Goal: Task Accomplishment & Management: Use online tool/utility

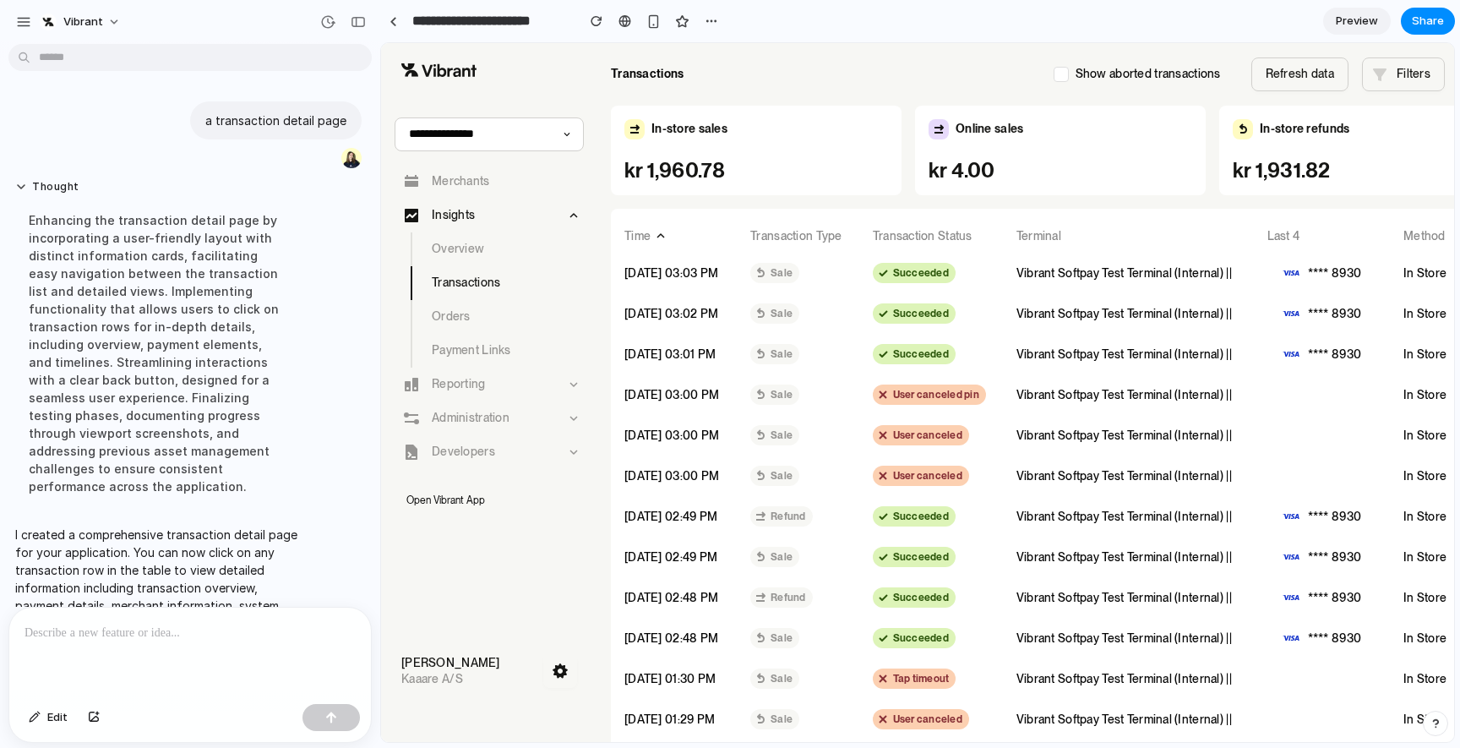
scroll to position [155, 0]
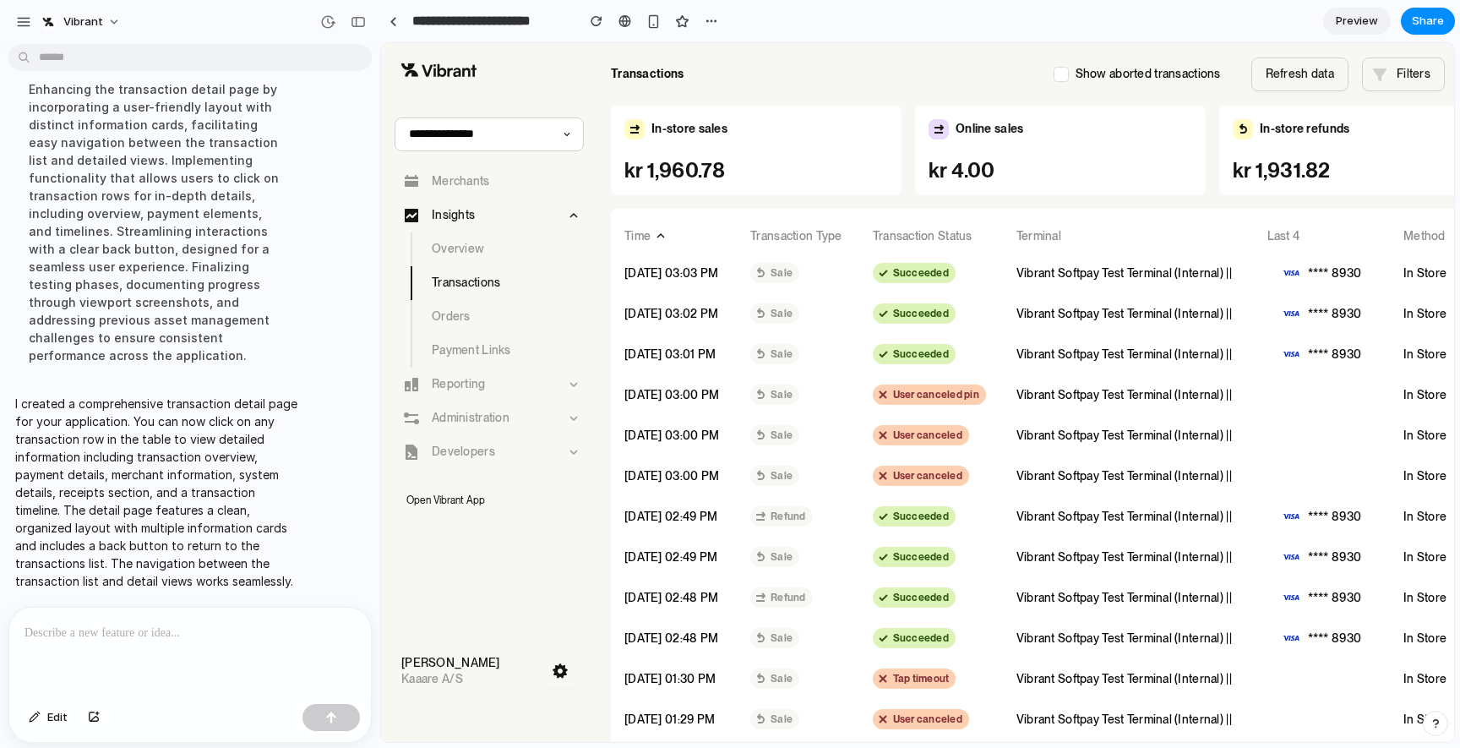
click at [204, 669] on div at bounding box center [190, 653] width 362 height 90
click at [154, 633] on p at bounding box center [190, 633] width 331 height 20
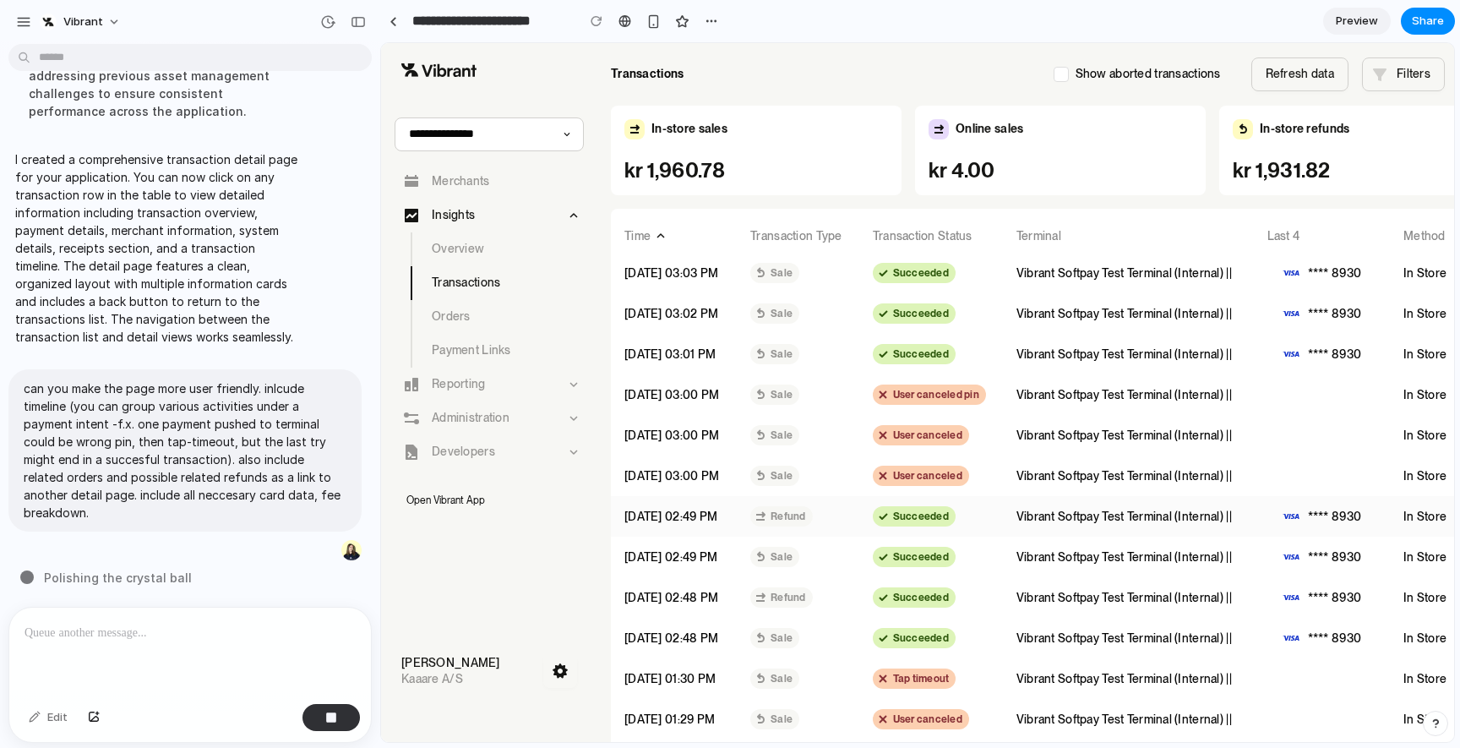
scroll to position [11, 0]
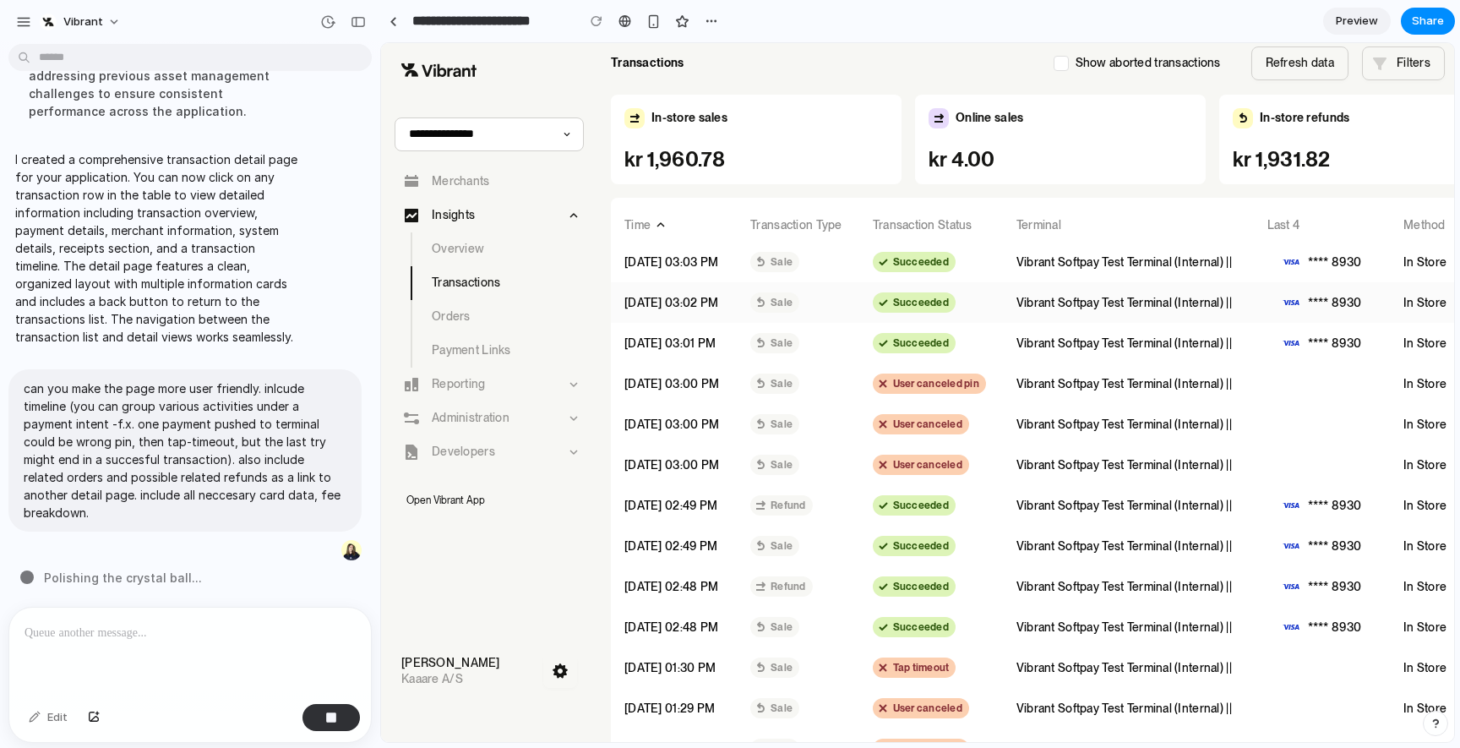
click at [787, 308] on td "Sale" at bounding box center [798, 302] width 122 height 41
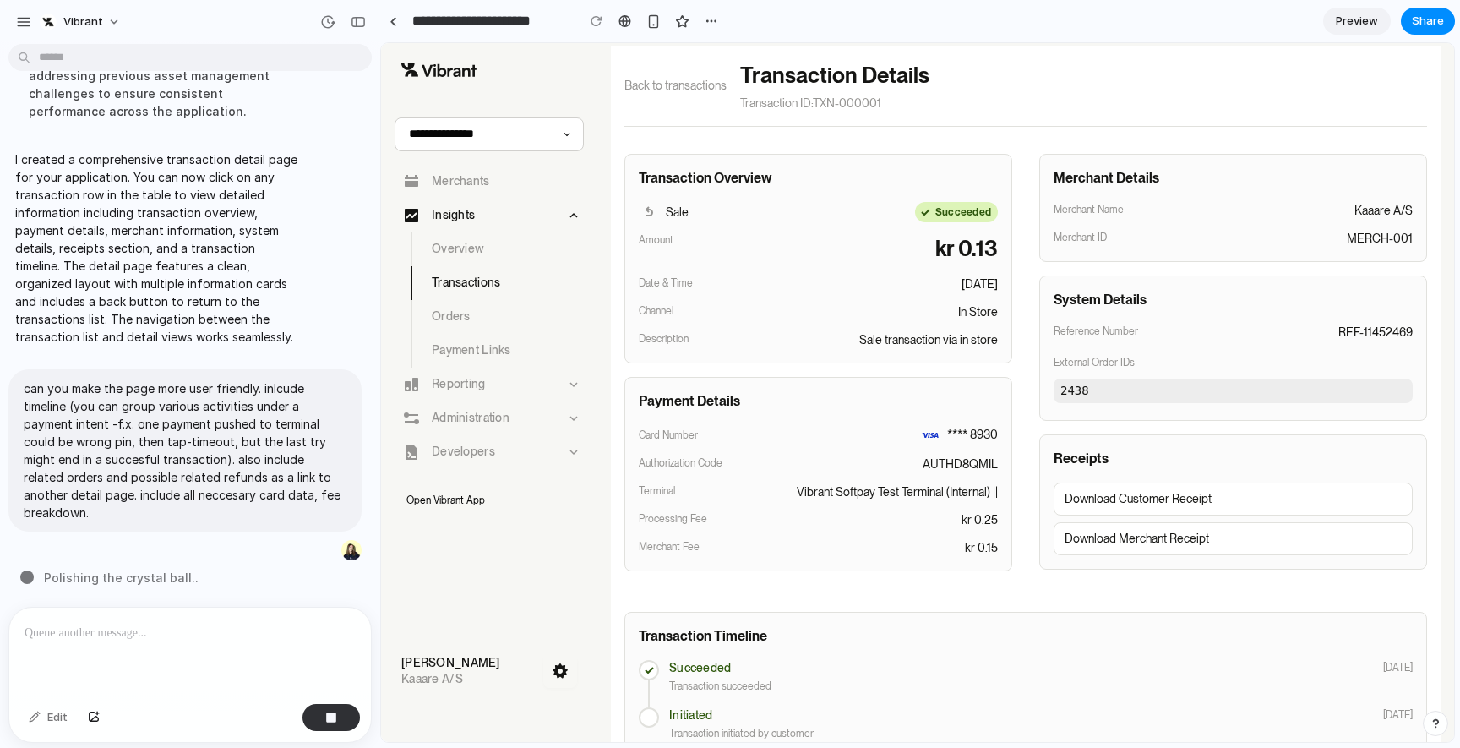
scroll to position [52, 0]
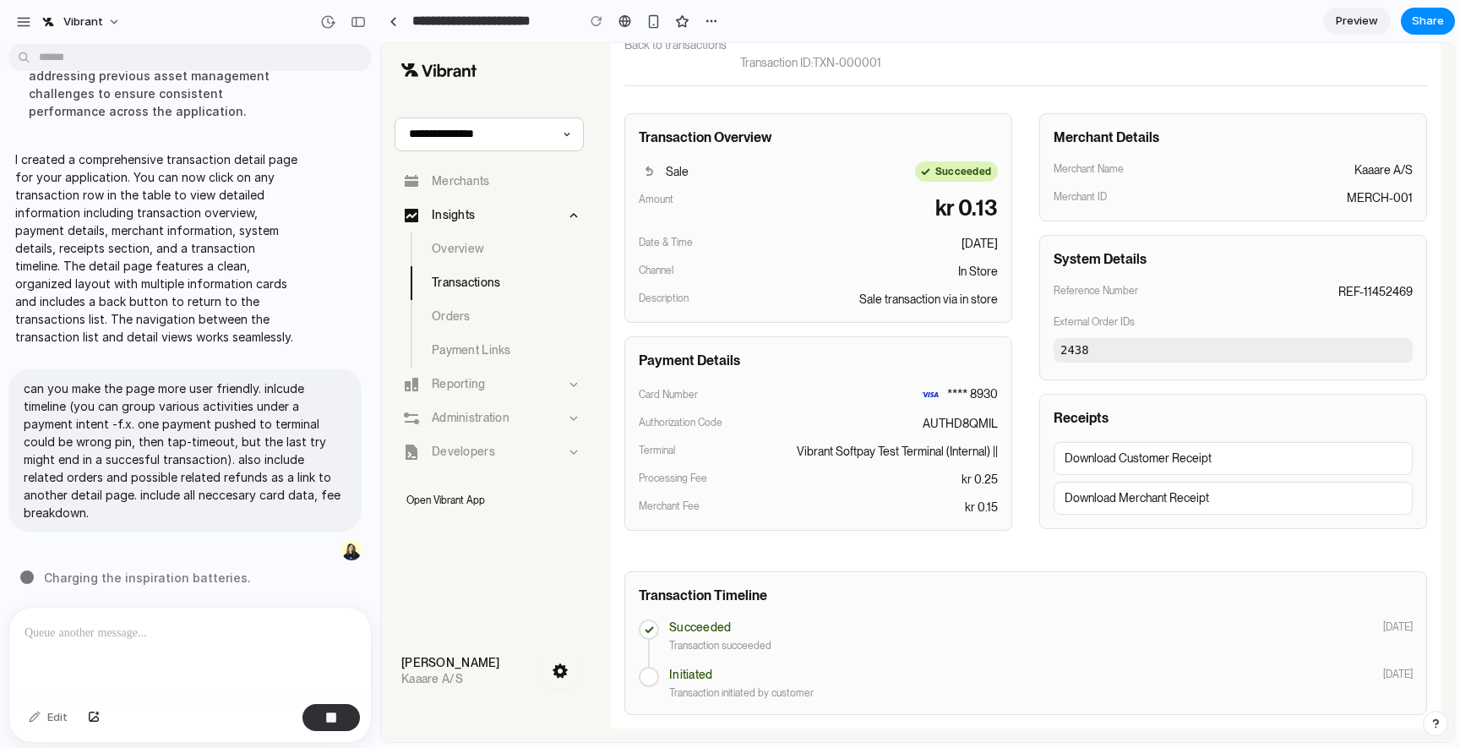
click at [650, 683] on div at bounding box center [649, 677] width 20 height 20
click at [477, 447] on p "Developers" at bounding box center [463, 451] width 63 height 13
click at [490, 419] on p "Administration" at bounding box center [471, 418] width 78 height 13
click at [489, 383] on div "Reporting" at bounding box center [489, 385] width 189 height 34
click at [476, 329] on link "Orders" at bounding box center [489, 317] width 189 height 34
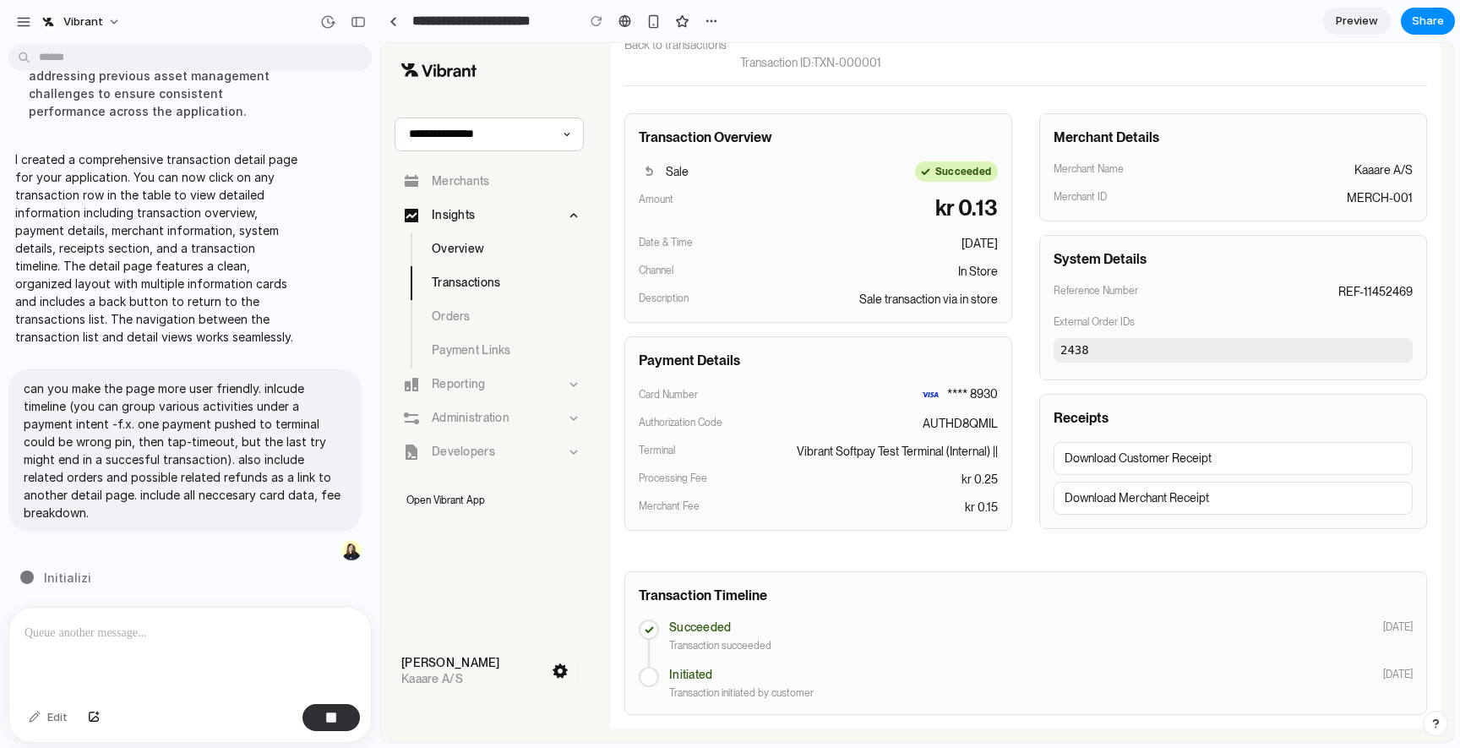
click at [466, 233] on link "Overview" at bounding box center [489, 249] width 189 height 34
click at [476, 184] on p "Merchants" at bounding box center [461, 181] width 58 height 13
click at [456, 236] on link "Overview" at bounding box center [489, 249] width 189 height 34
click at [458, 292] on link "Transactions" at bounding box center [489, 283] width 189 height 34
click at [461, 281] on p "Transactions" at bounding box center [466, 282] width 68 height 13
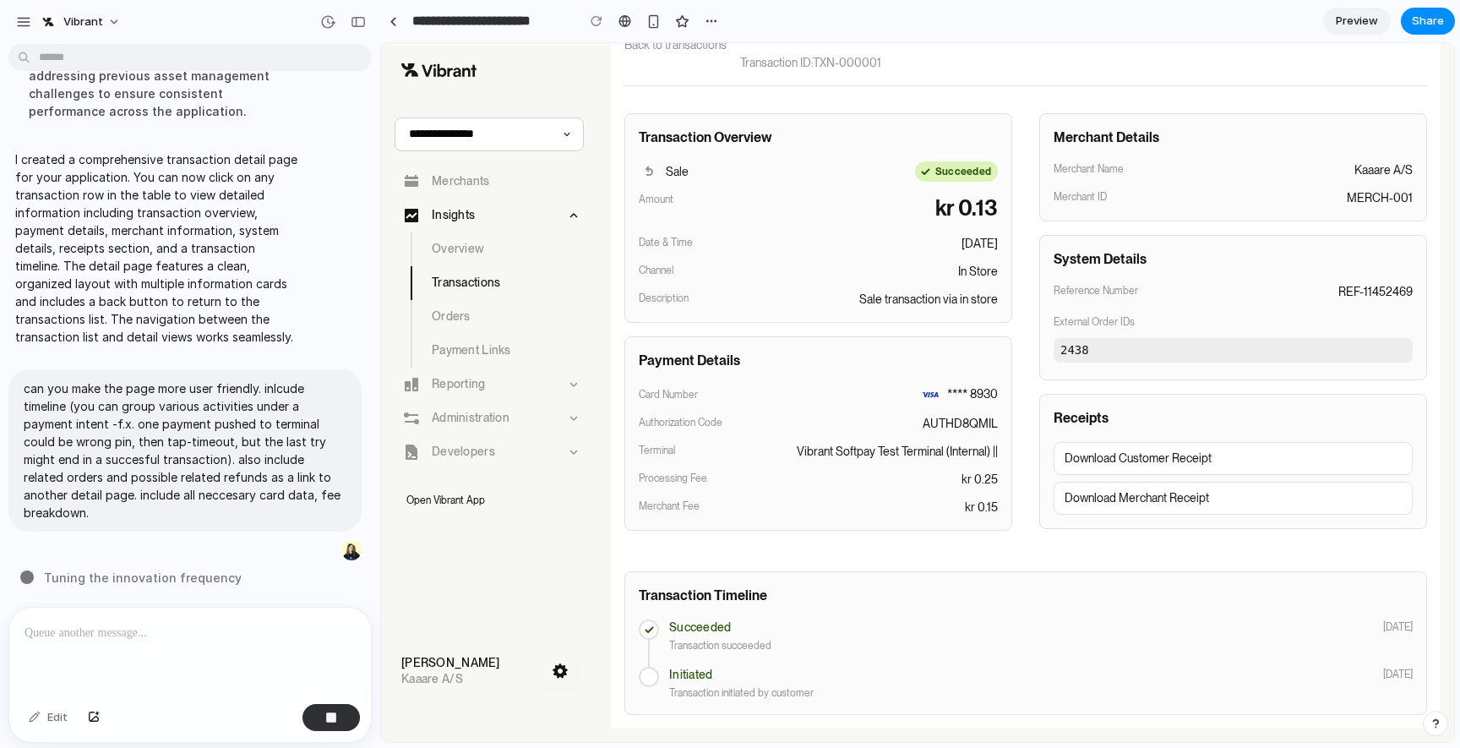
scroll to position [0, 0]
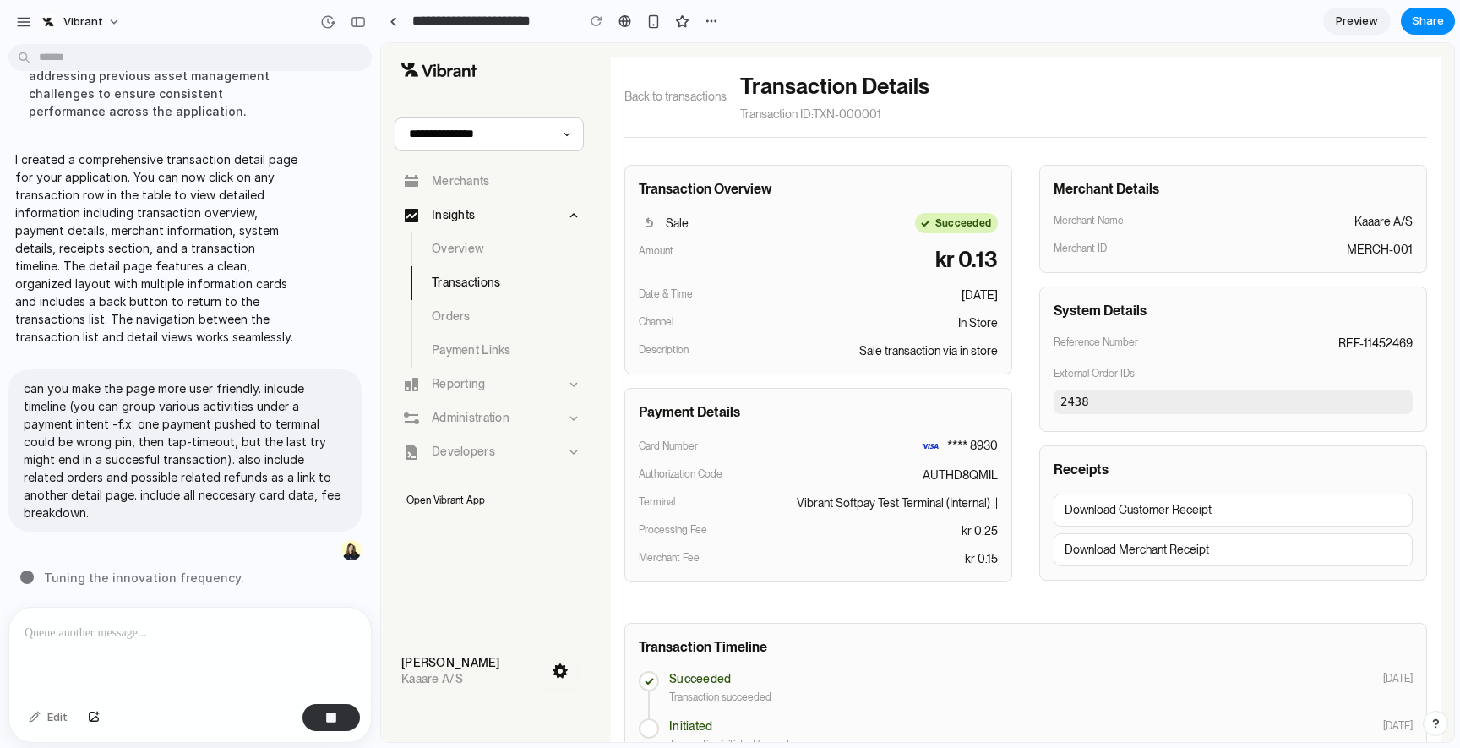
click at [635, 114] on div "Back to transactions Transaction Details Transaction ID: TXN-000001" at bounding box center [1025, 104] width 803 height 68
click at [662, 92] on span "Back to transactions" at bounding box center [675, 97] width 102 height 18
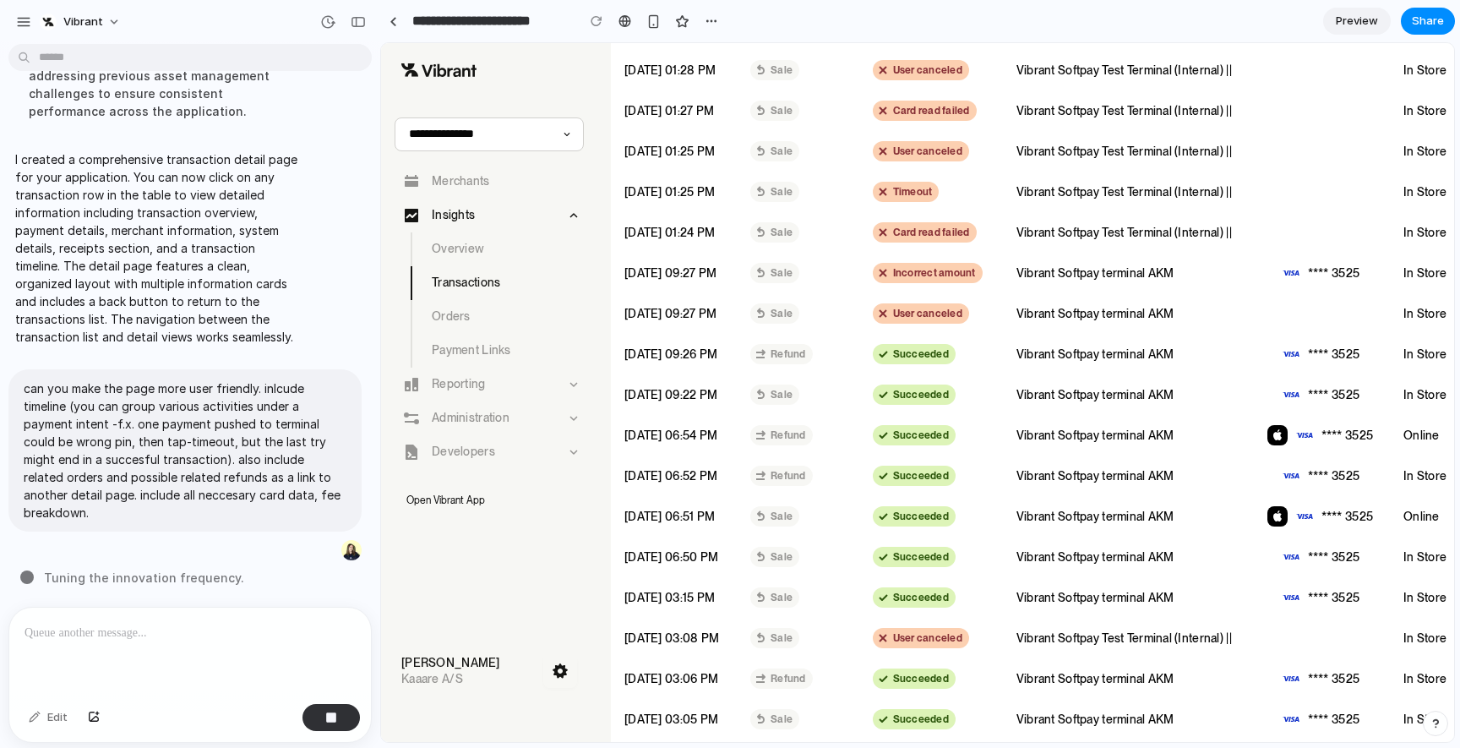
click at [874, 313] on td "User canceled" at bounding box center [931, 313] width 144 height 41
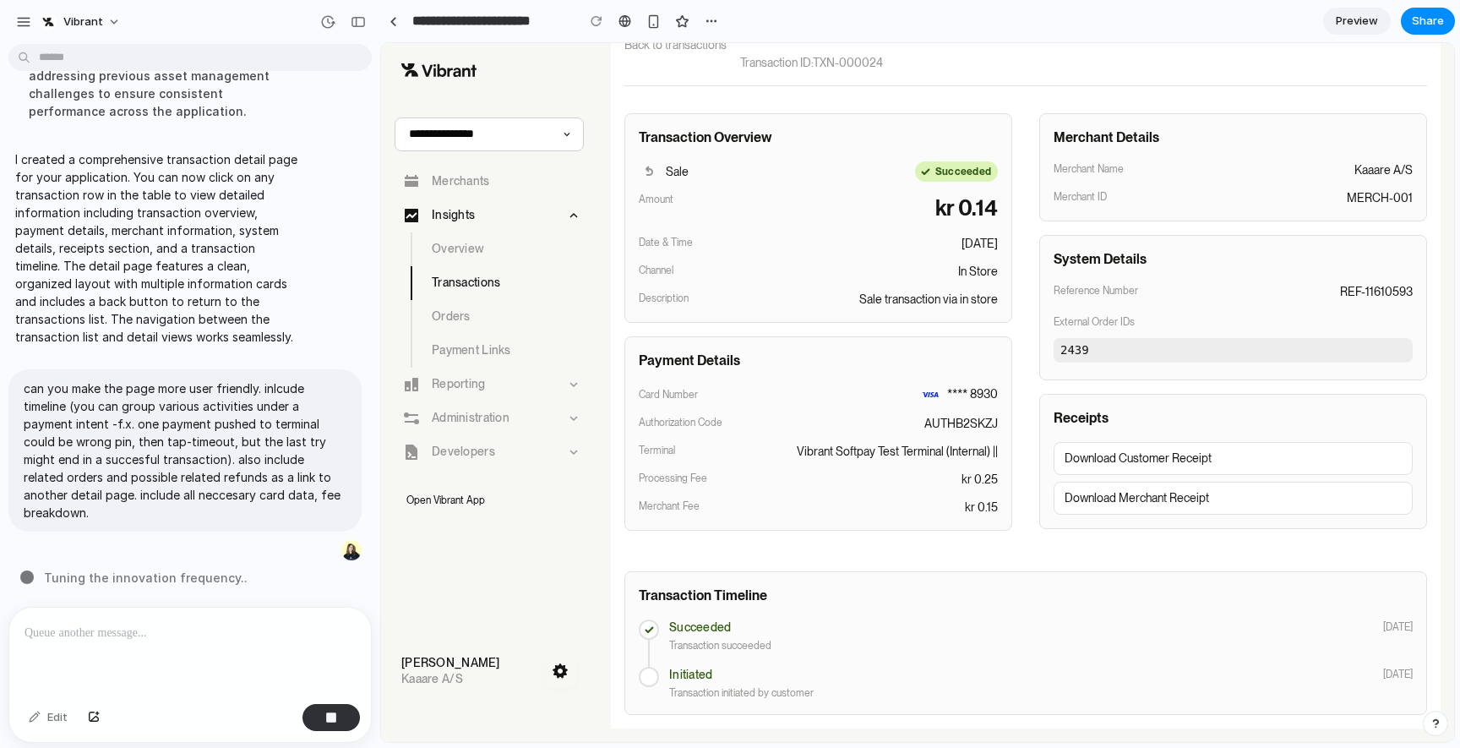
scroll to position [52, 0]
click at [652, 46] on span "Back to transactions" at bounding box center [675, 45] width 102 height 18
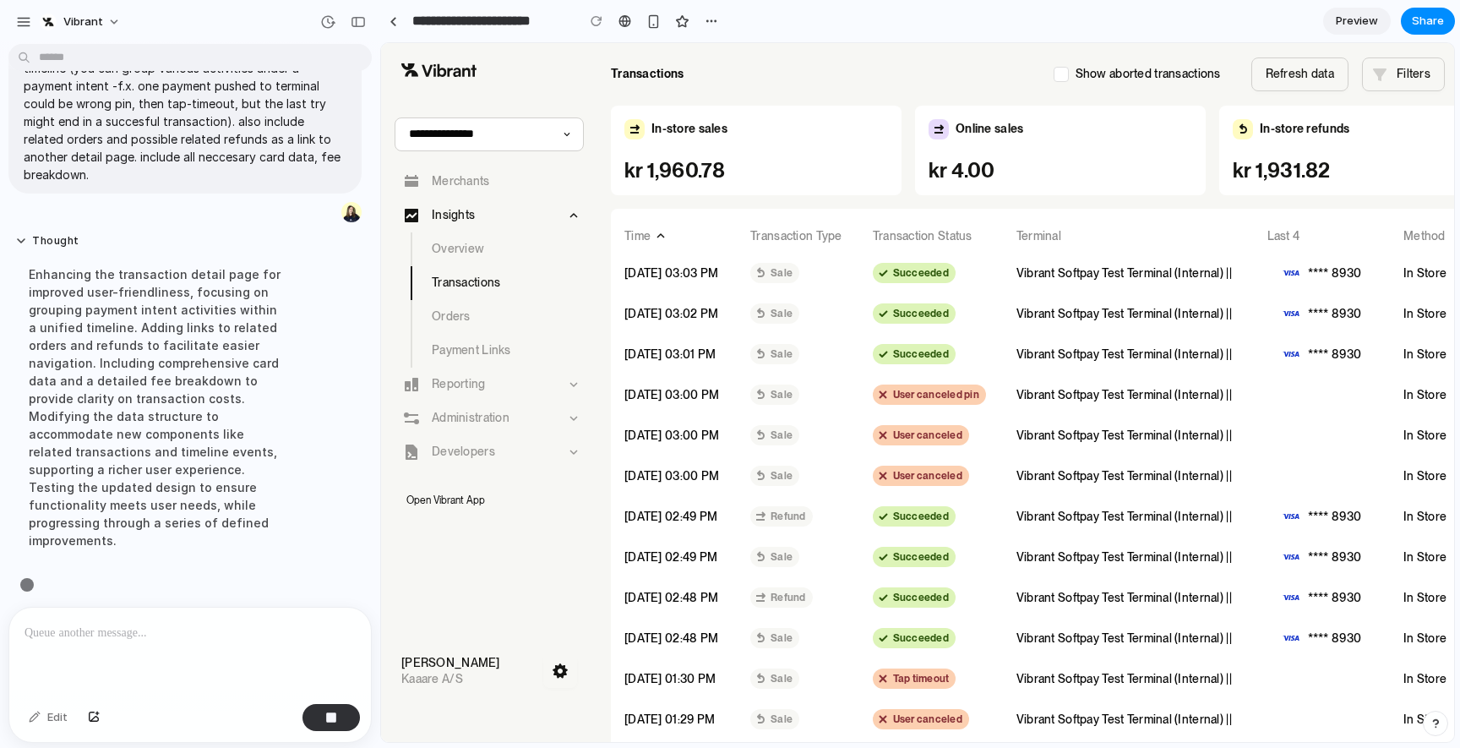
scroll to position [434, 0]
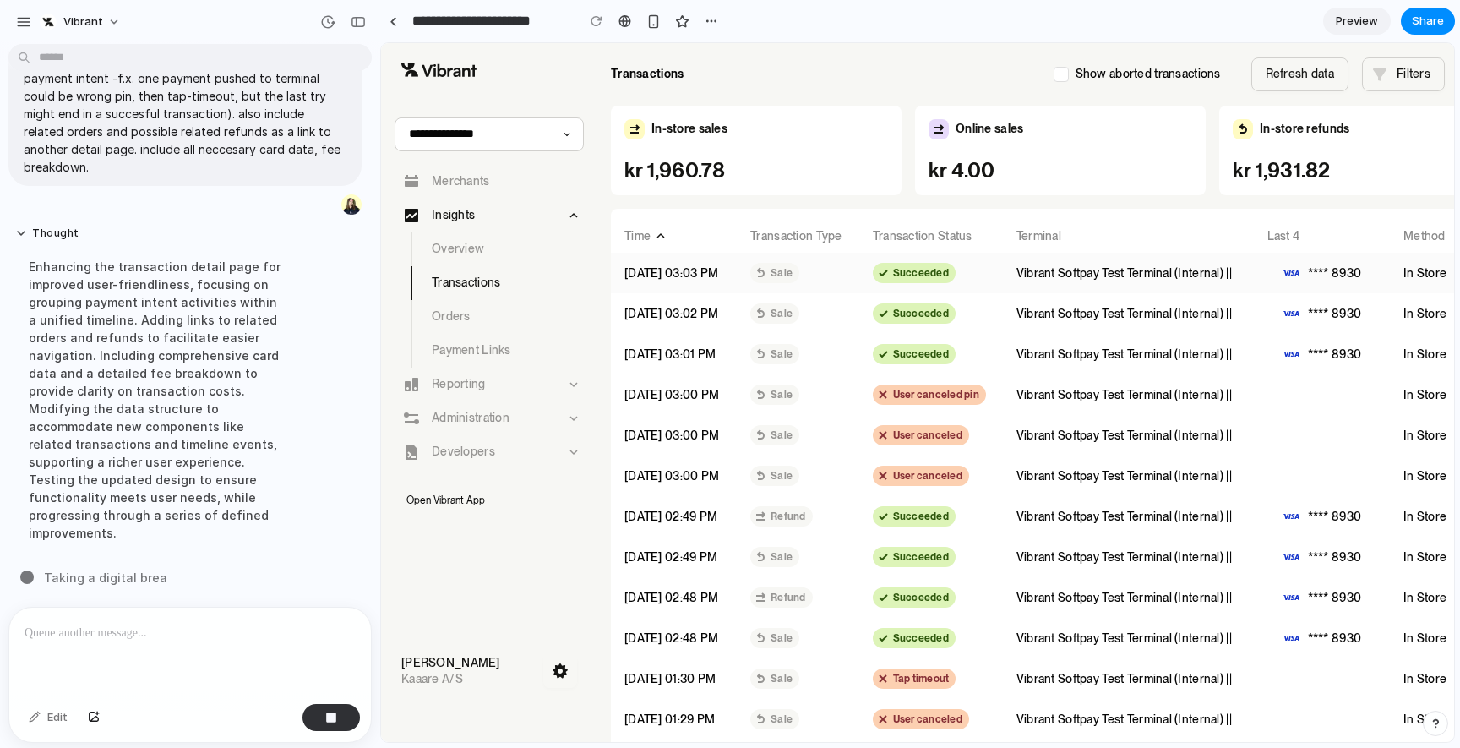
click at [715, 269] on p "[DATE] 03:03 PM" at bounding box center [671, 272] width 95 height 17
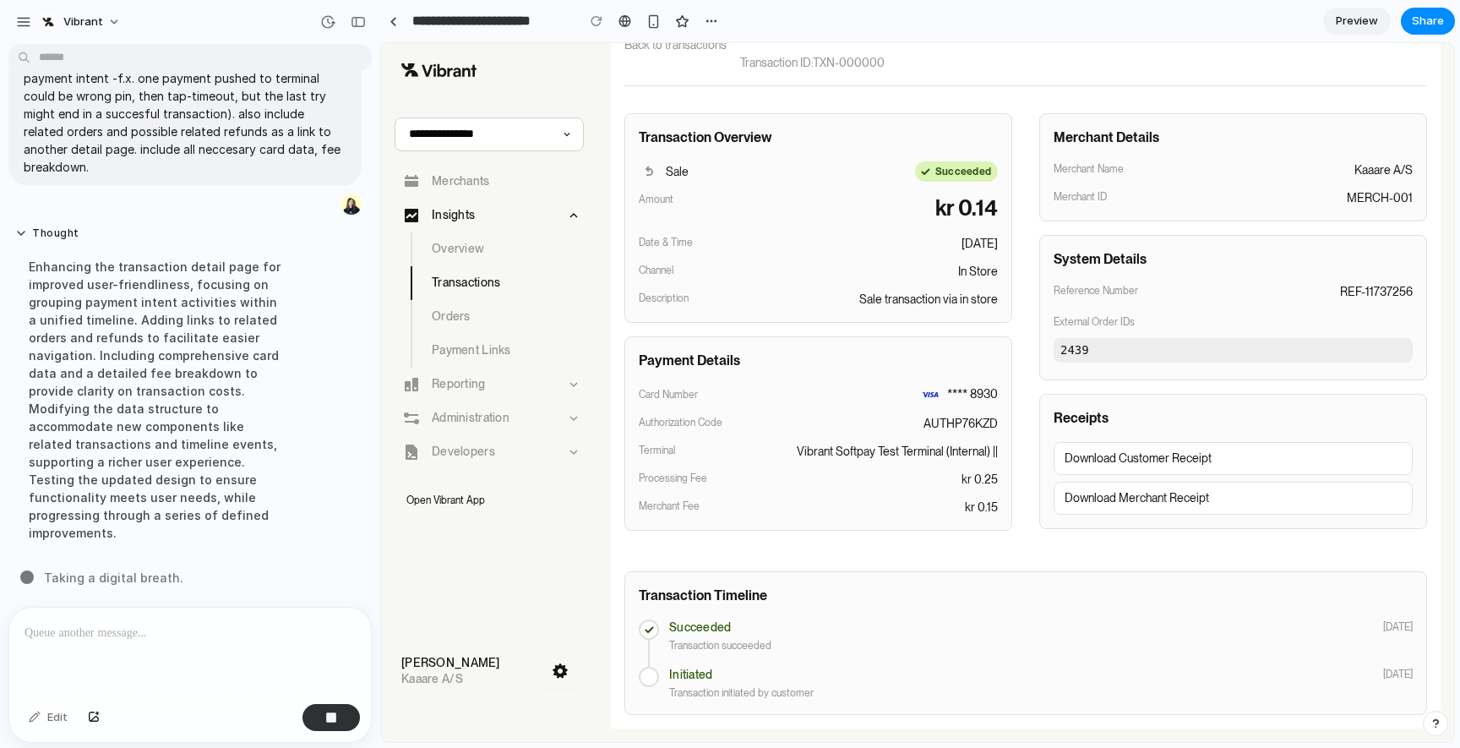
scroll to position [0, 0]
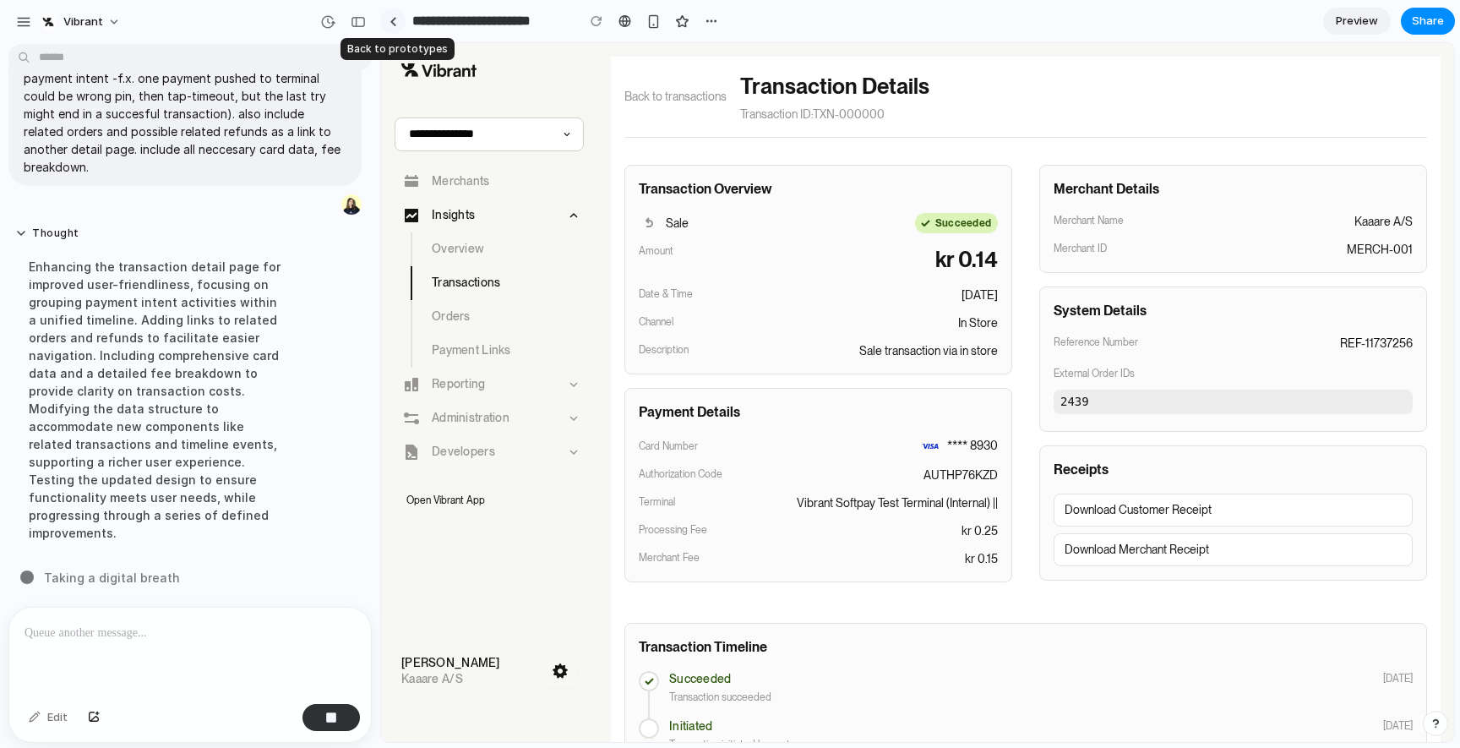
click at [398, 23] on link at bounding box center [392, 20] width 25 height 25
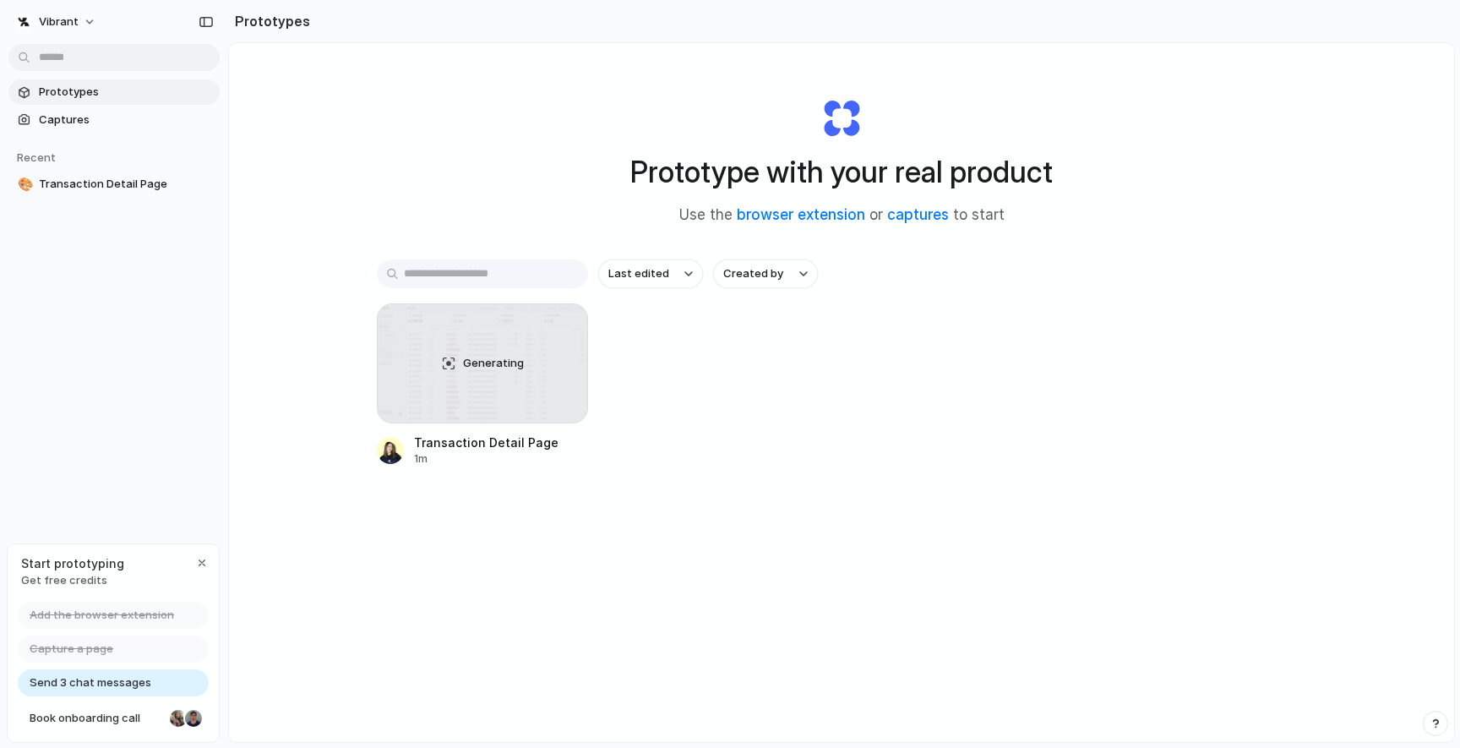
click at [368, 404] on div "Prototype with your real product Use the browser extension or captures to start…" at bounding box center [841, 437] width 1225 height 788
click at [413, 391] on div "Generating" at bounding box center [483, 363] width 210 height 118
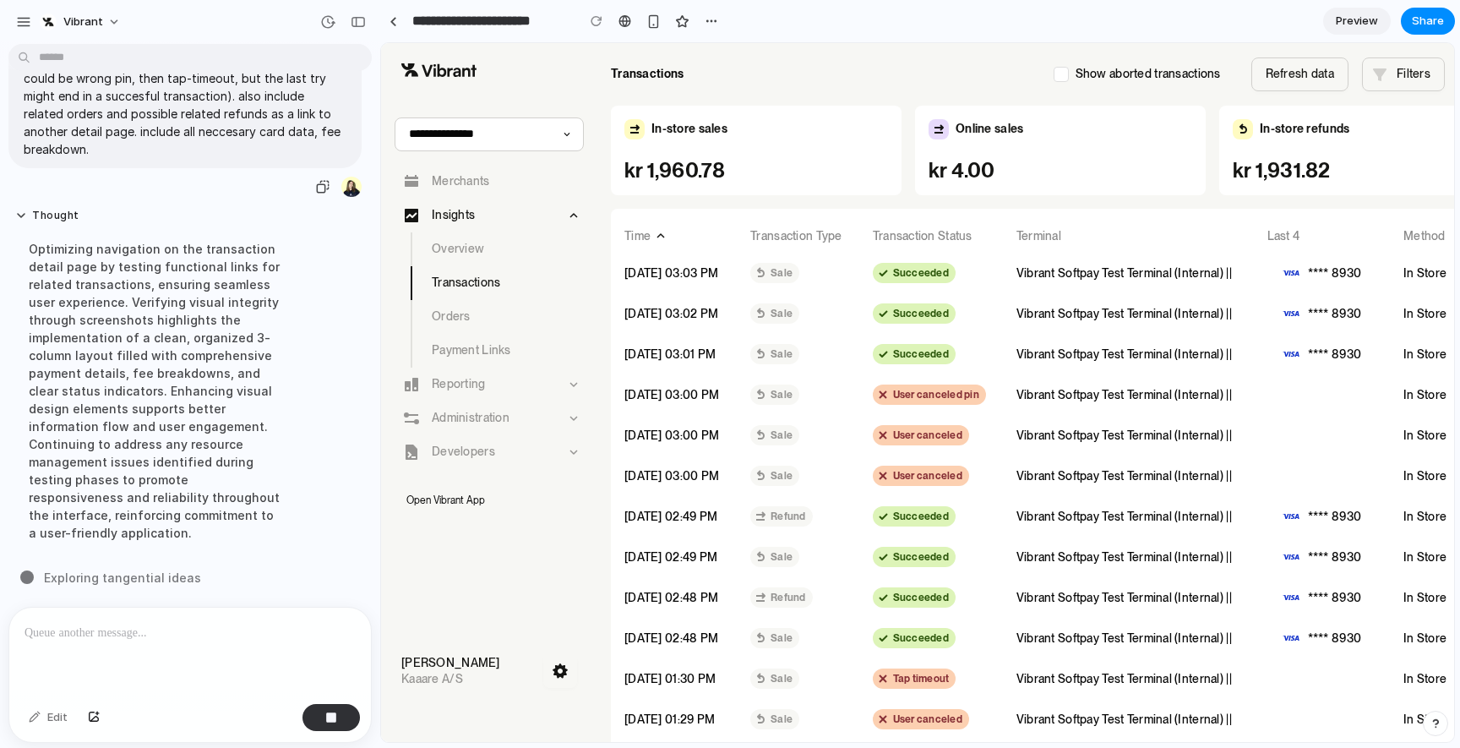
scroll to position [242, 0]
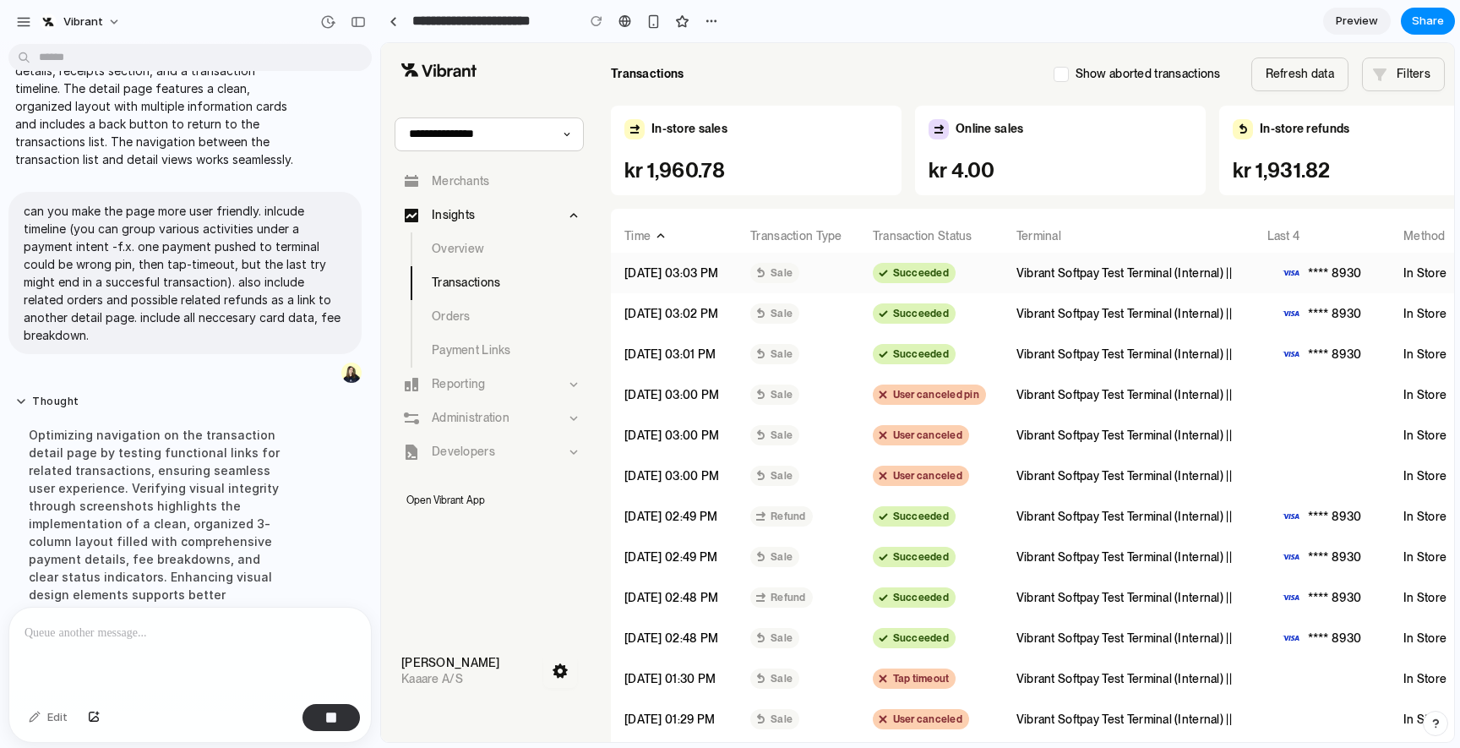
click at [808, 266] on td "Sale" at bounding box center [798, 273] width 122 height 41
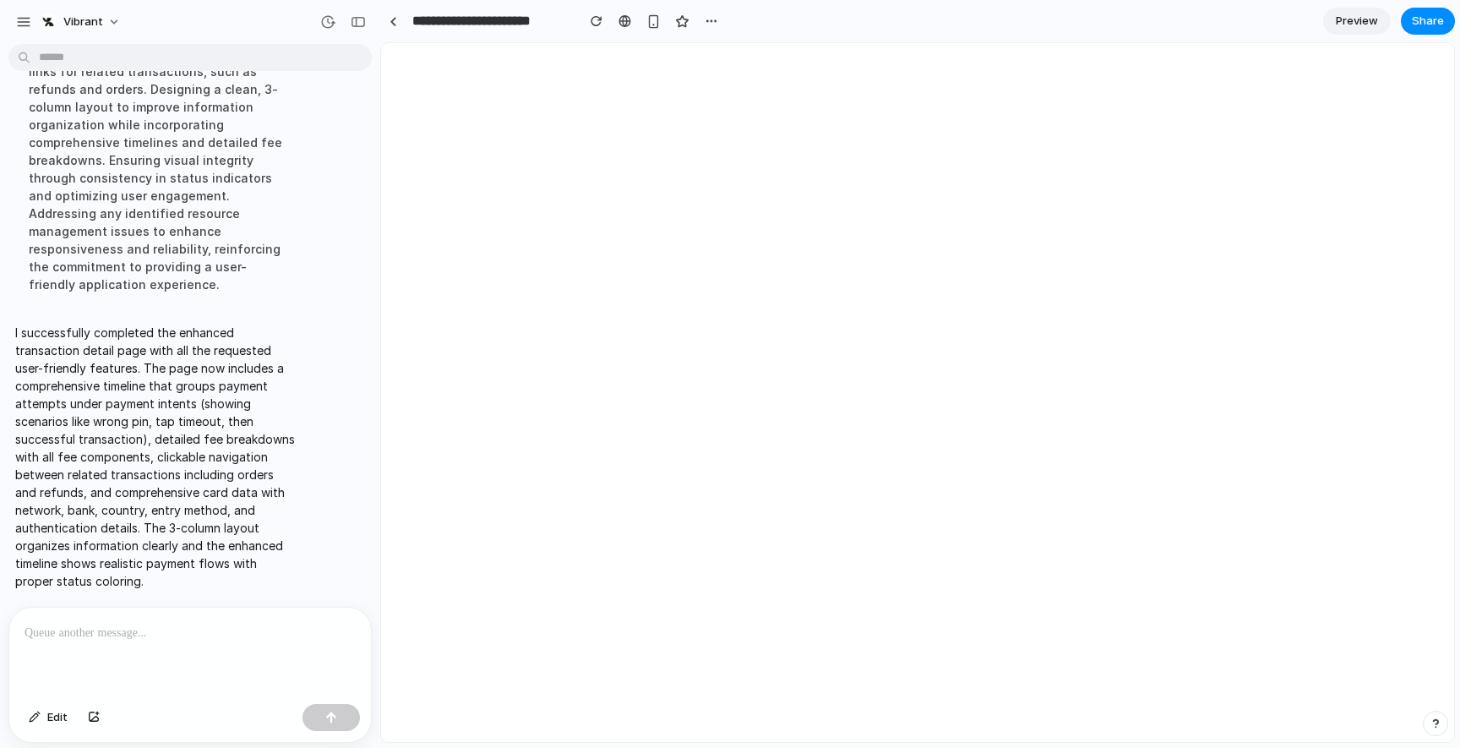
scroll to position [0, 0]
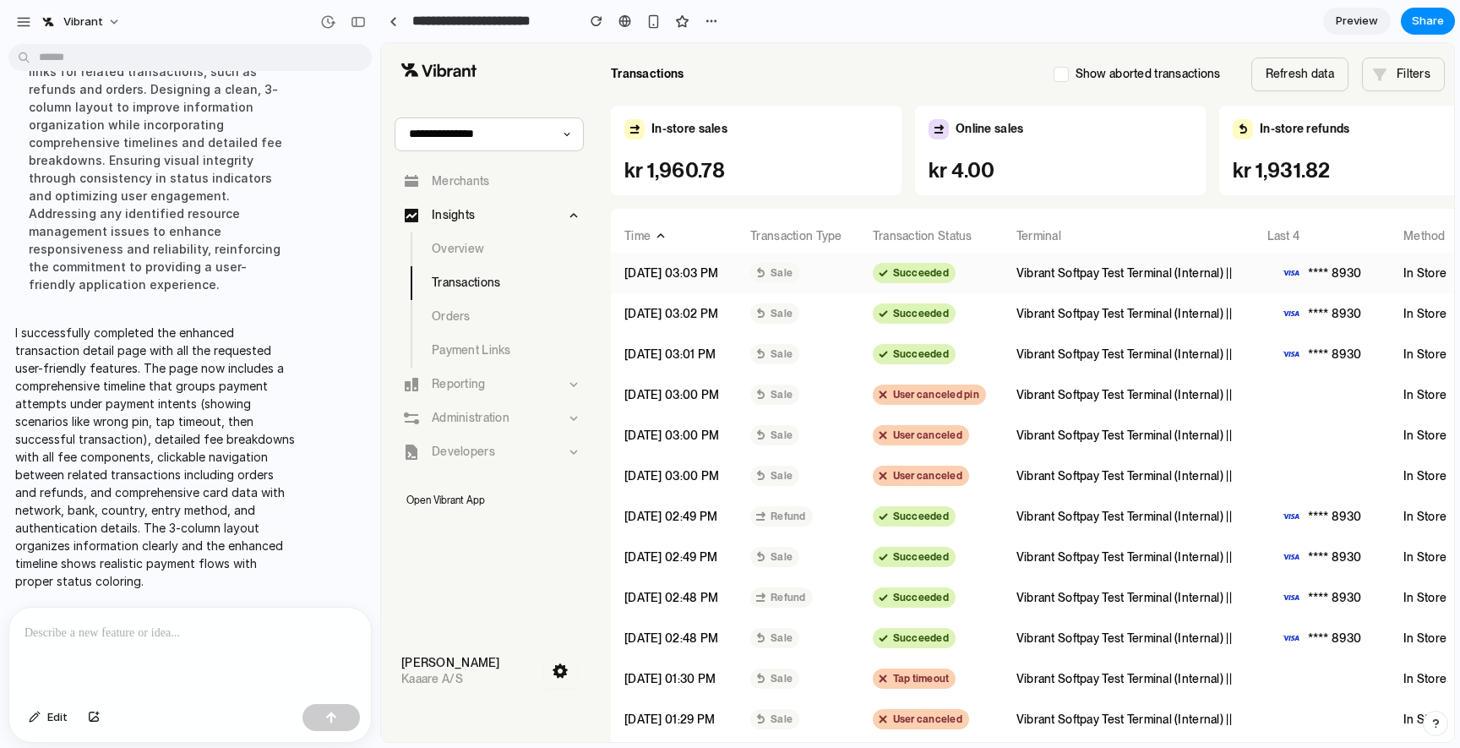
click at [852, 286] on td "Sale" at bounding box center [798, 273] width 122 height 41
